Goal: Information Seeking & Learning: Learn about a topic

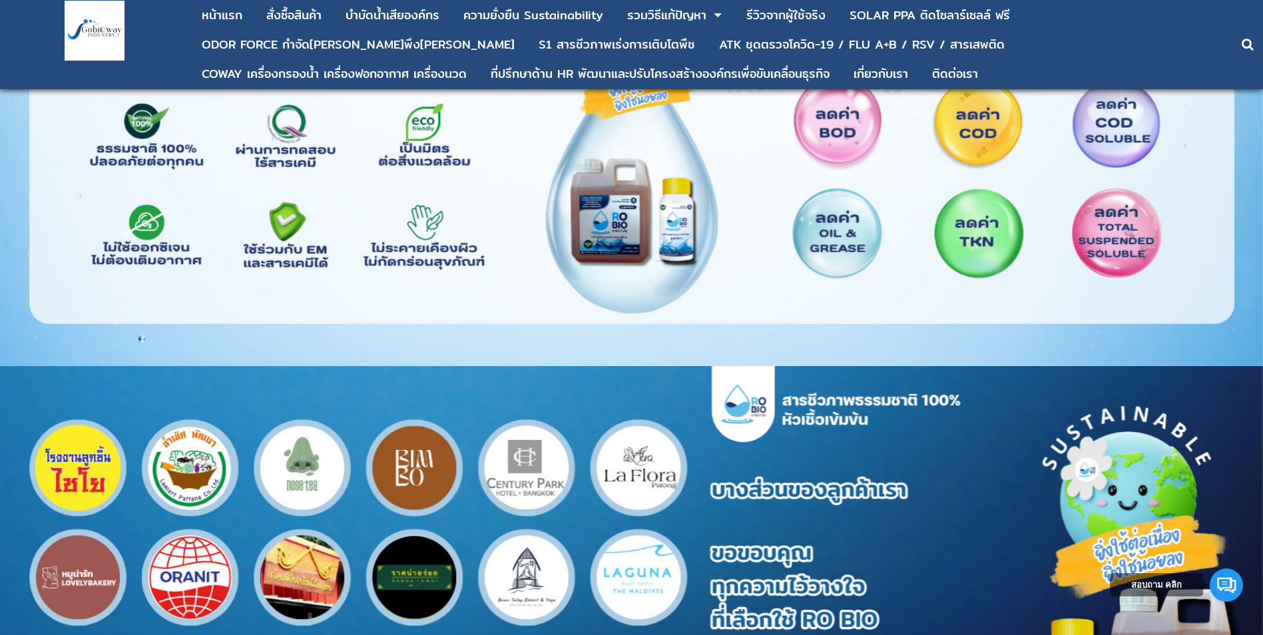
scroll to position [1731, 0]
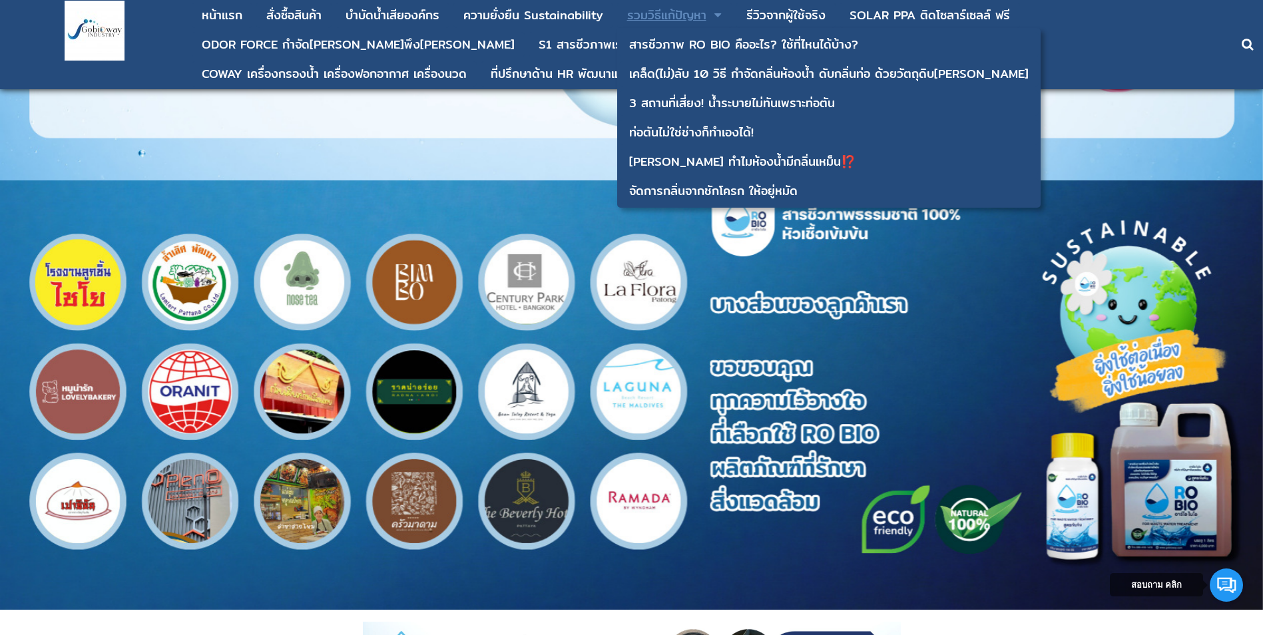
click at [671, 19] on div "รวมวิธีแก้ปัญหา" at bounding box center [666, 15] width 79 height 12
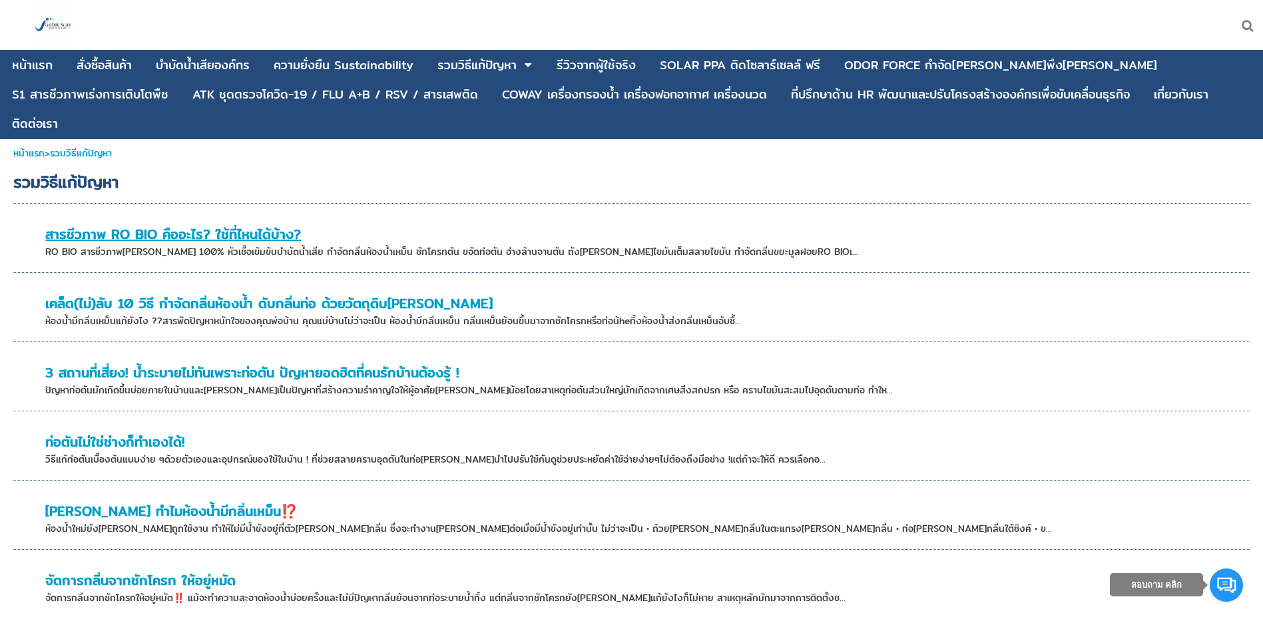
click at [168, 224] on link "สารชีวภาพ RO BIO คืออะไร? ใช้ที่ไหนได้บ้าง?" at bounding box center [173, 234] width 256 height 21
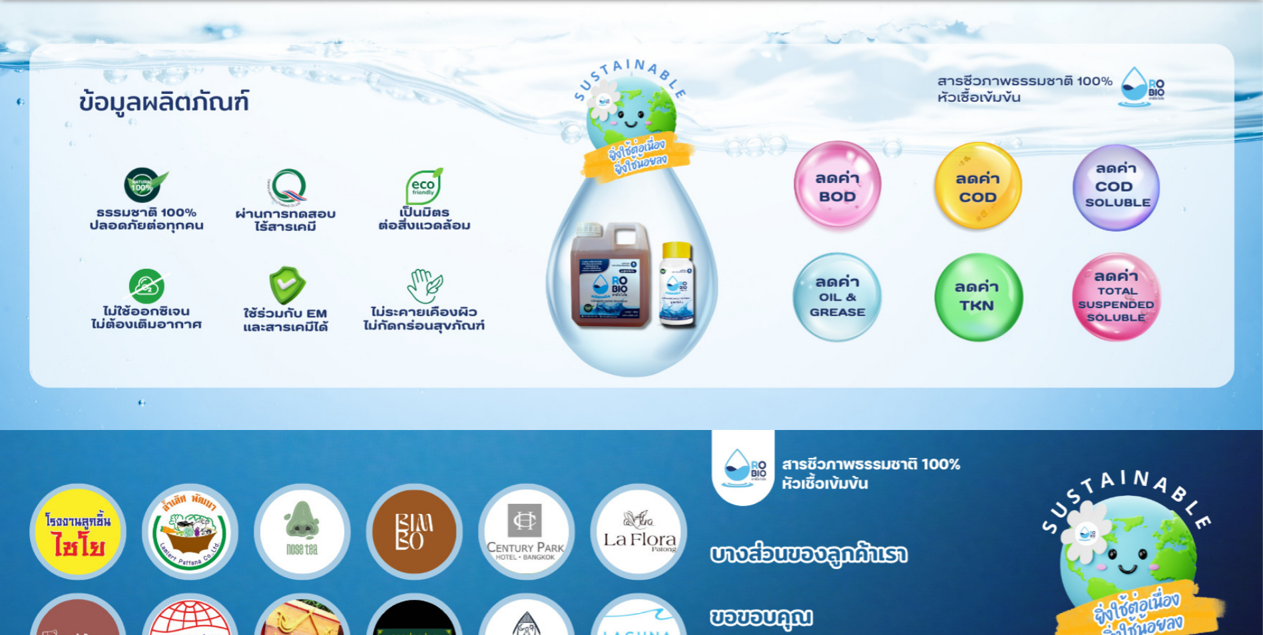
scroll to position [1461, 0]
